Goal: Navigation & Orientation: Find specific page/section

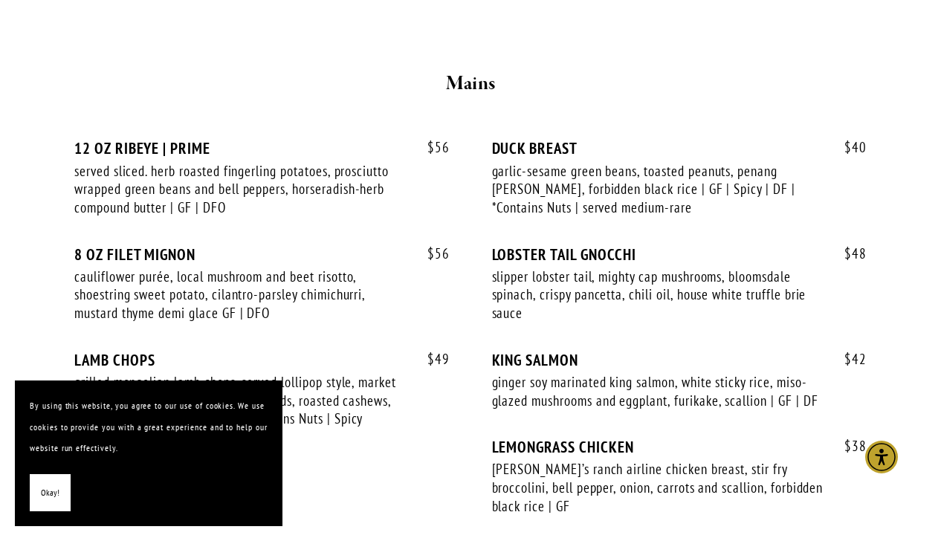
scroll to position [2690, 0]
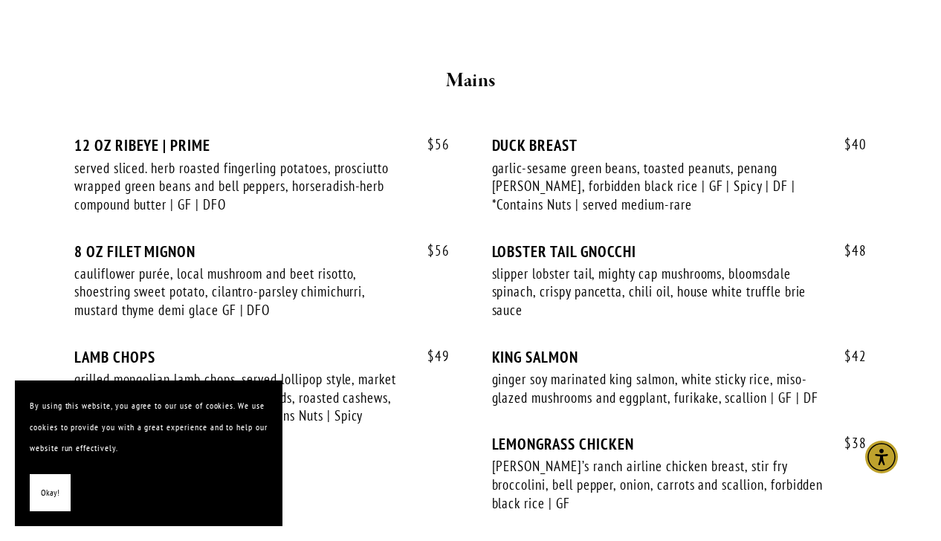
click at [37, 502] on button "Okay!" at bounding box center [50, 493] width 41 height 38
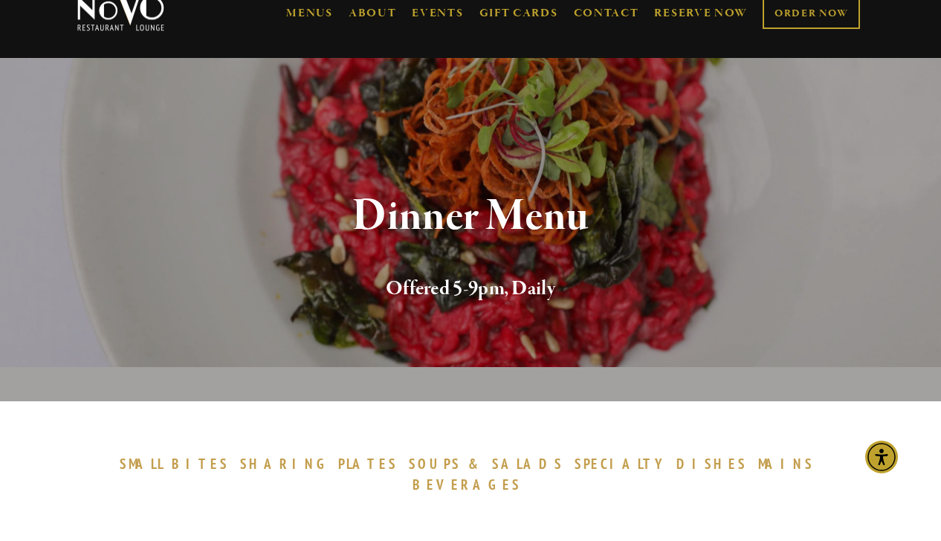
scroll to position [0, 0]
